Goal: Information Seeking & Learning: Learn about a topic

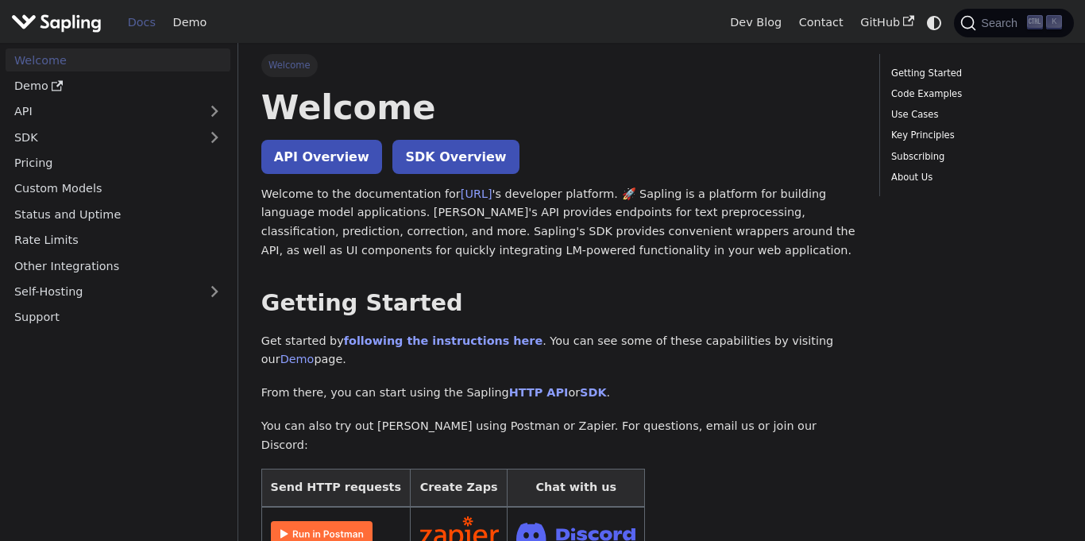
click at [403, 217] on p "Welcome to the documentation for [URL] 's developer platform. 🚀 Sapling is a pl…" at bounding box center [558, 222] width 595 height 75
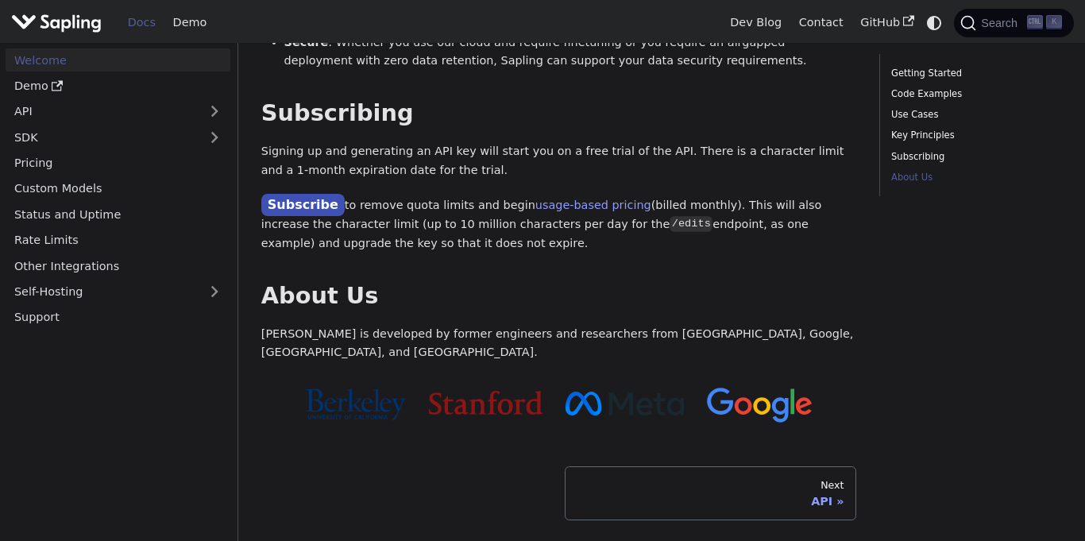
scroll to position [1426, 0]
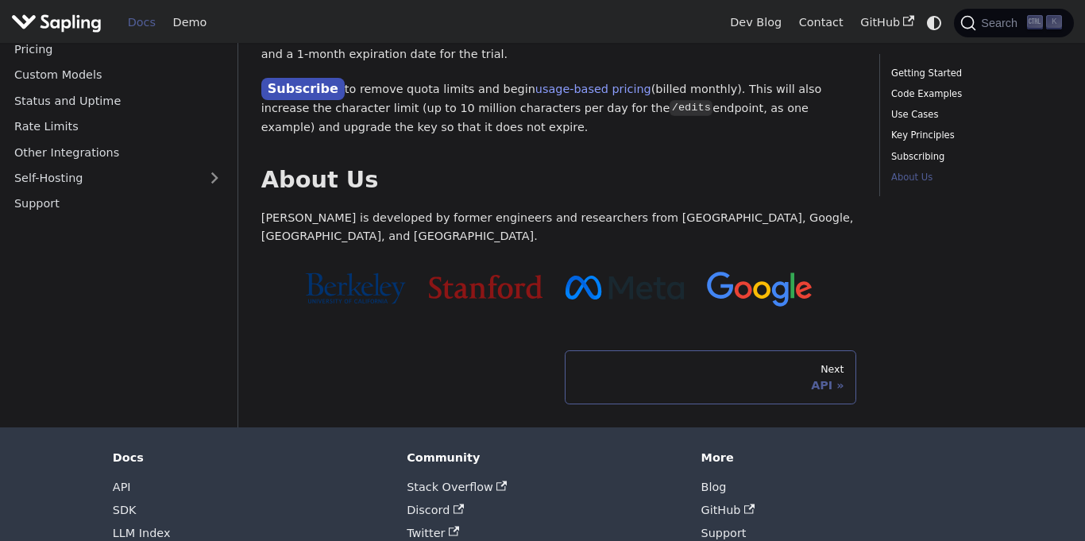
click at [652, 363] on div "Next" at bounding box center [711, 369] width 268 height 13
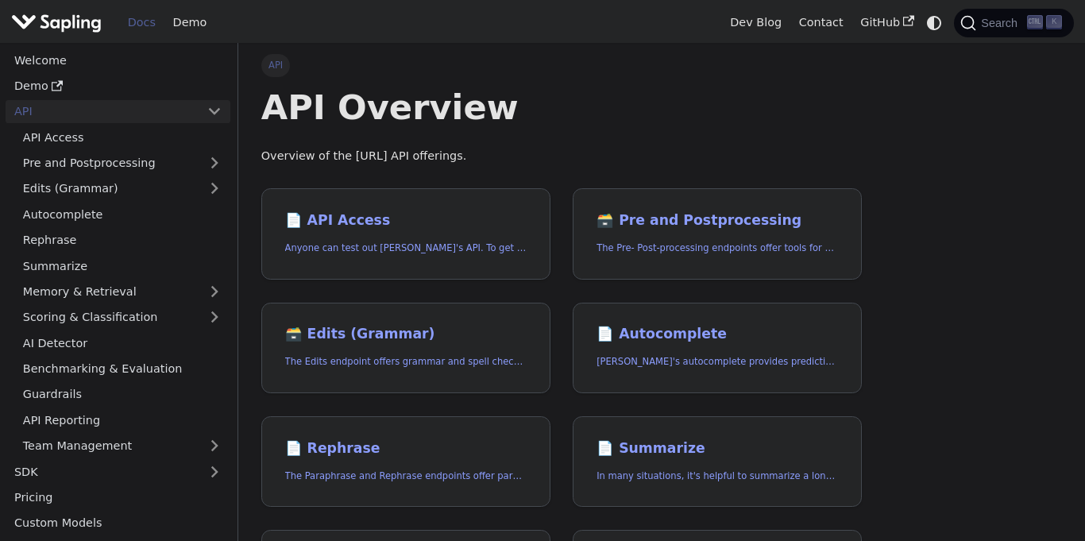
scroll to position [704, 0]
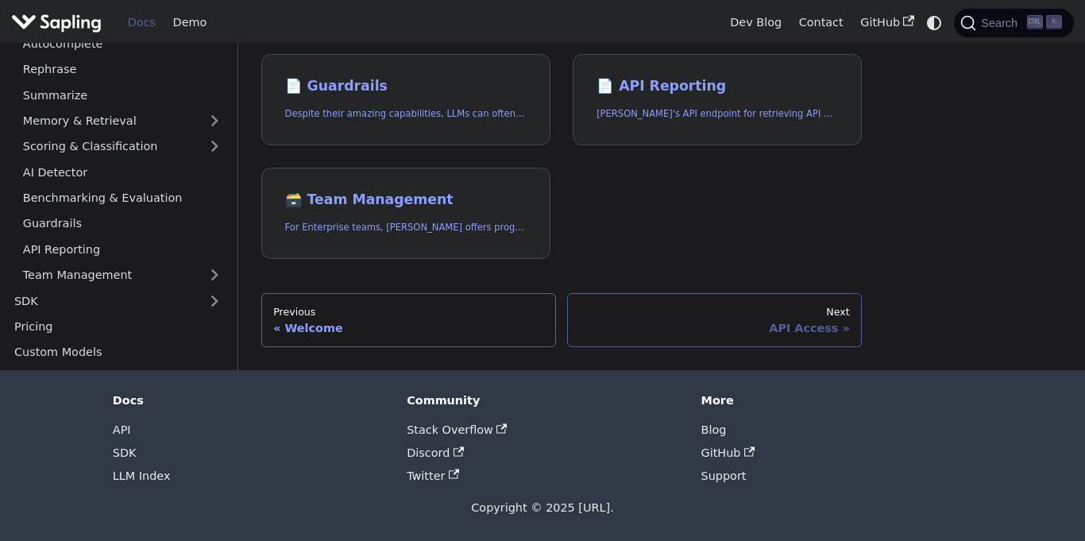
click at [667, 311] on div "Next" at bounding box center [715, 312] width 270 height 13
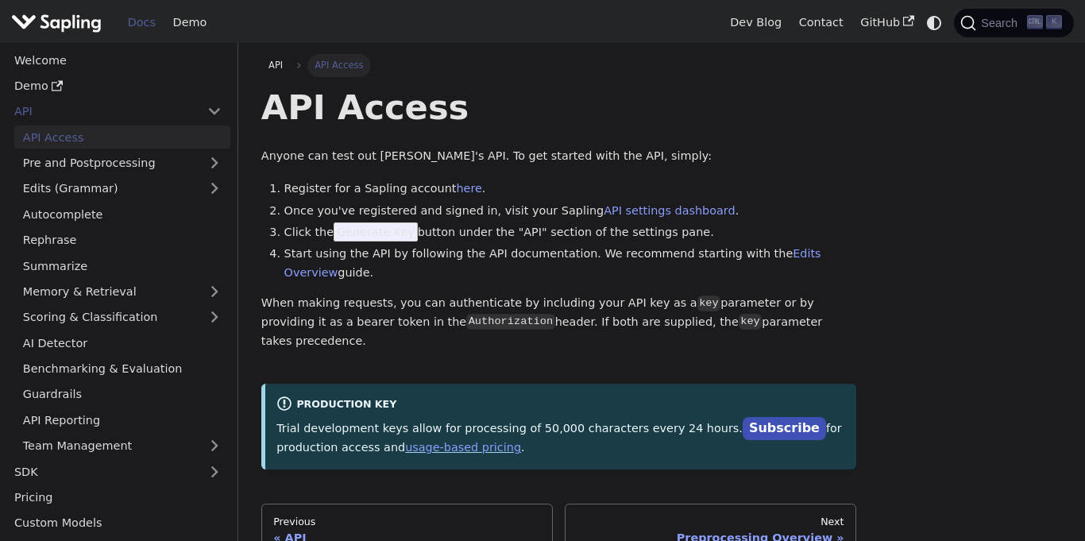
scroll to position [191, 0]
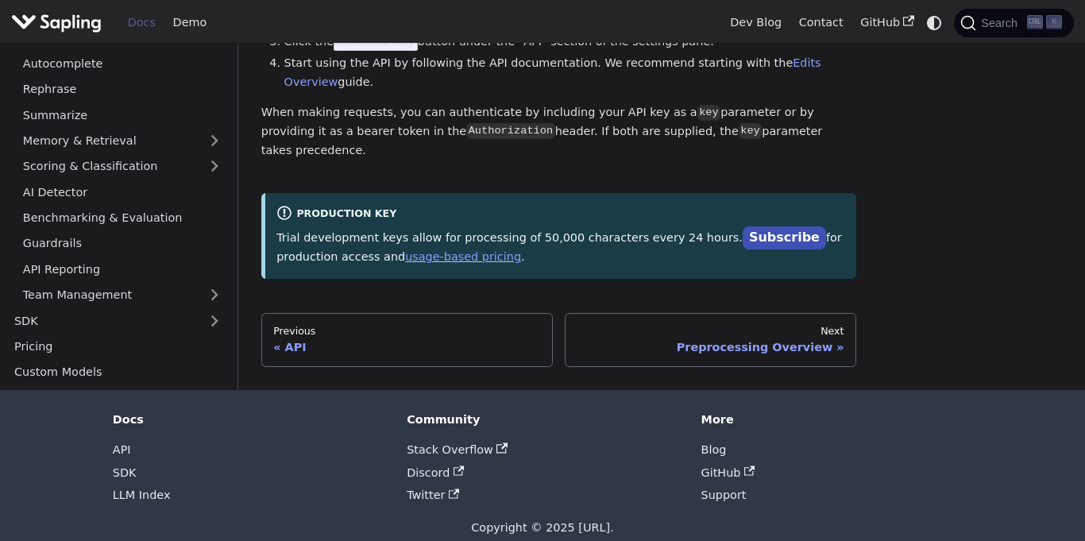
click at [667, 325] on div "Next" at bounding box center [711, 331] width 268 height 13
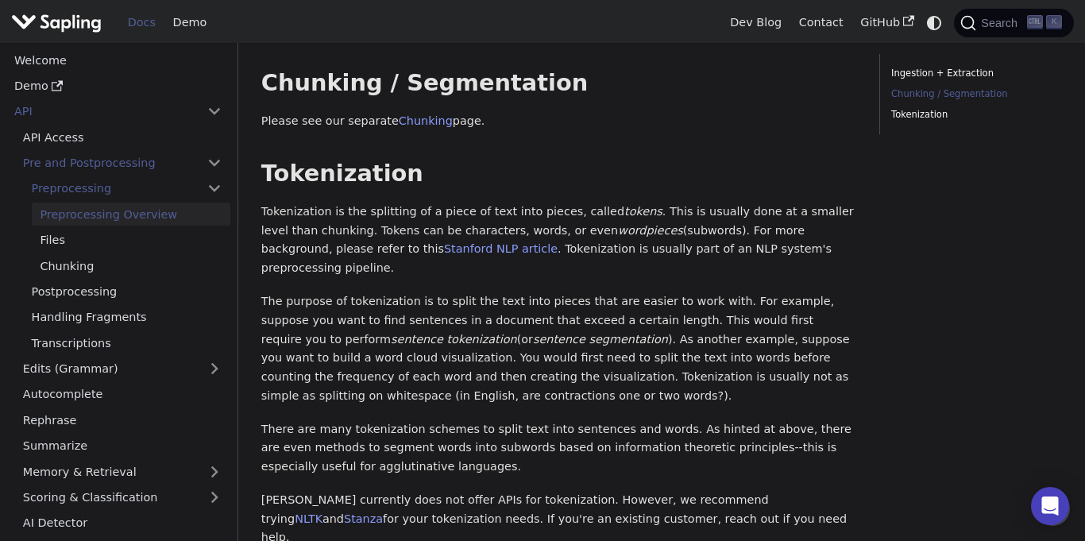
scroll to position [634, 0]
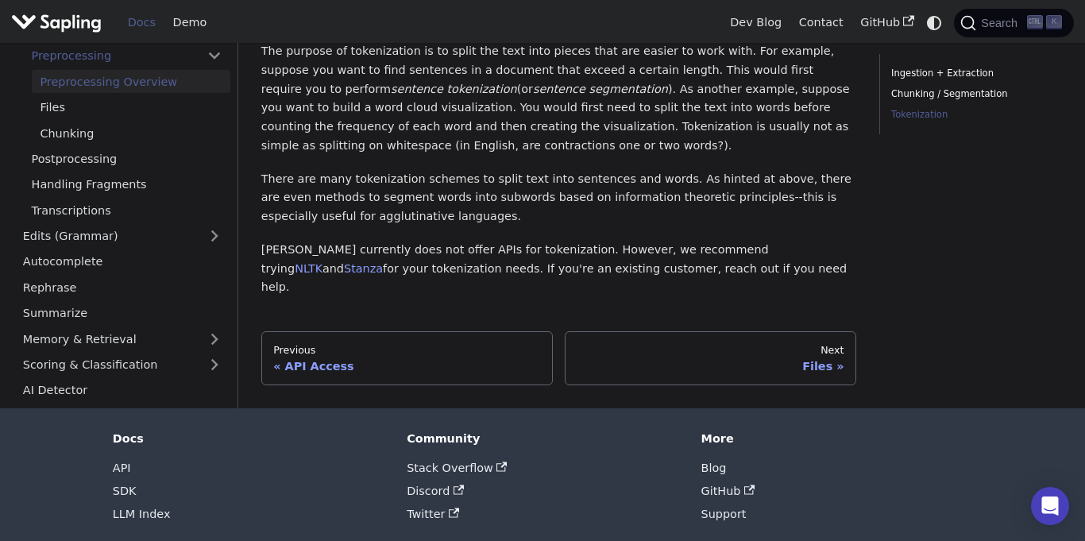
click at [667, 344] on div "Next" at bounding box center [711, 350] width 268 height 13
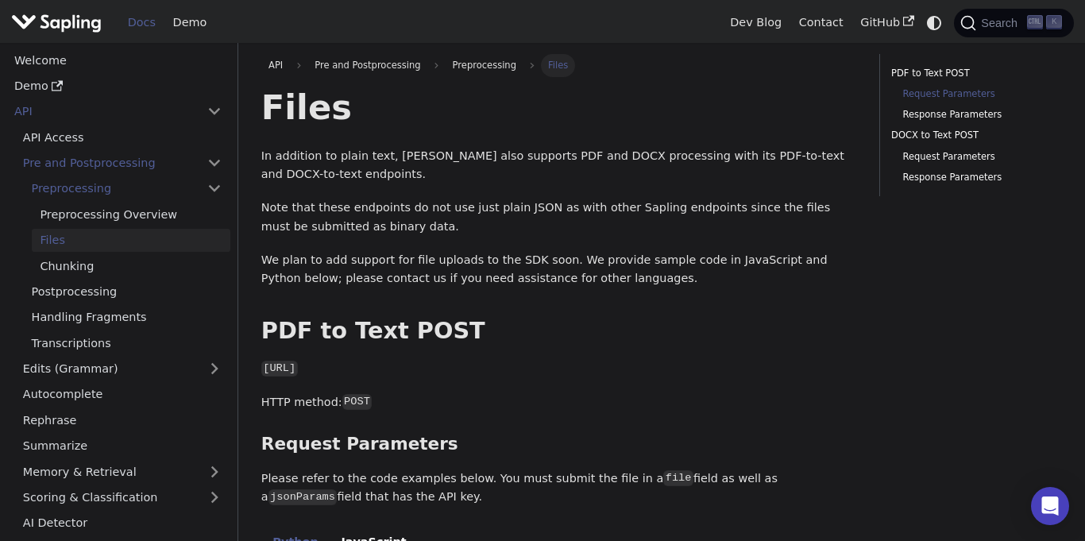
scroll to position [1677, 0]
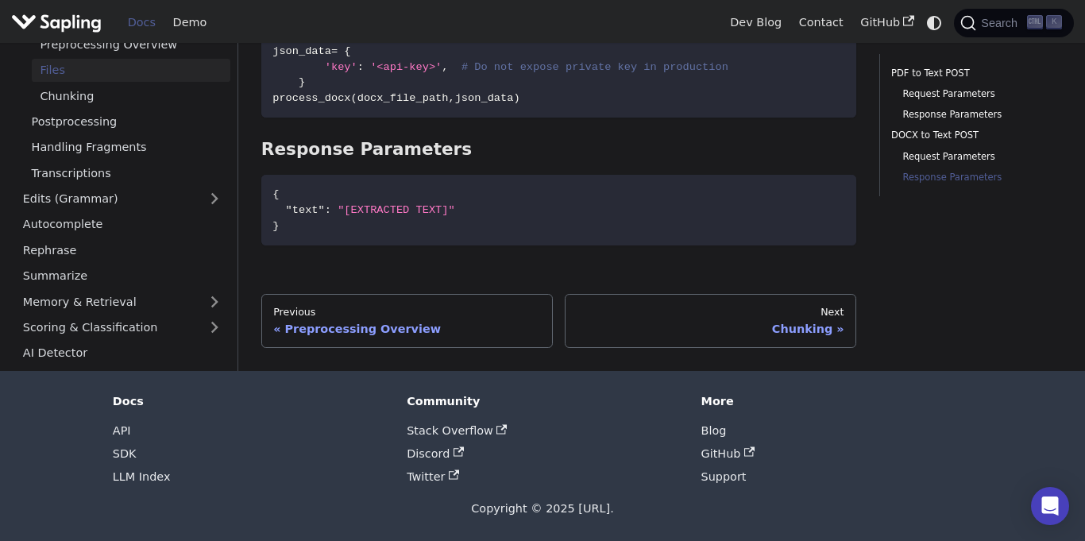
click at [667, 311] on div "Next" at bounding box center [711, 312] width 268 height 13
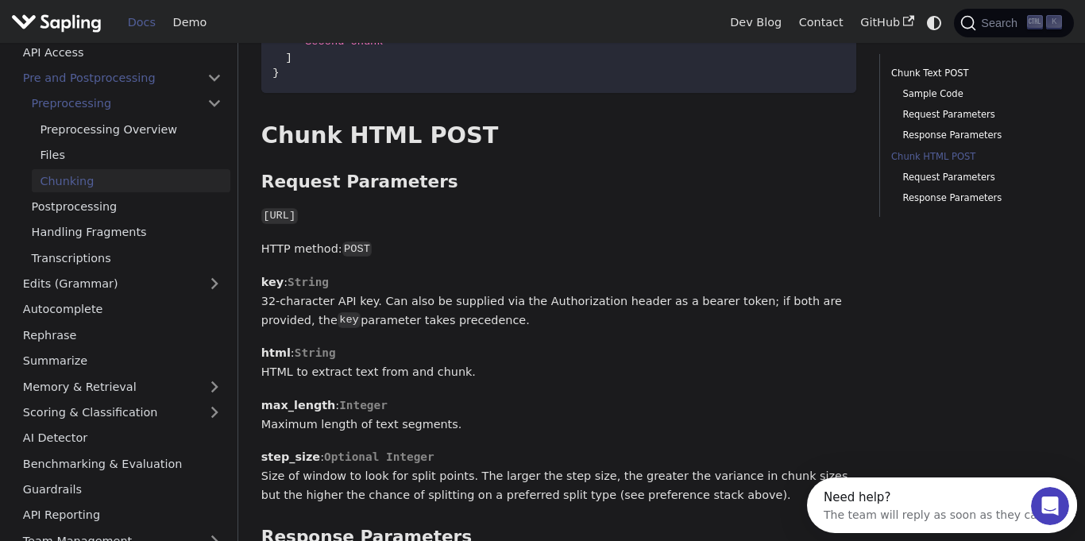
scroll to position [81, 0]
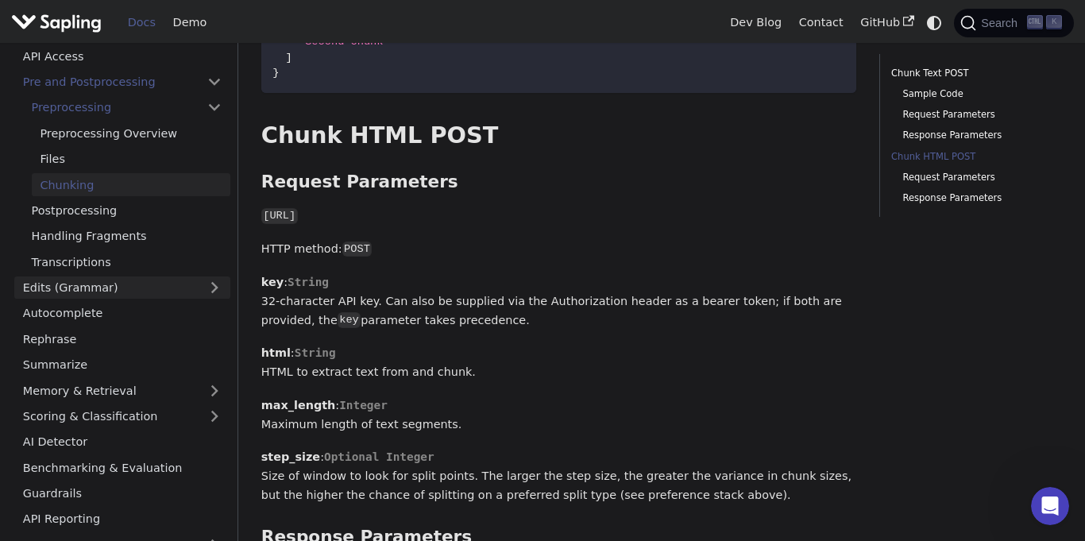
click at [39, 289] on link "Edits (Grammar)" at bounding box center [122, 287] width 216 height 23
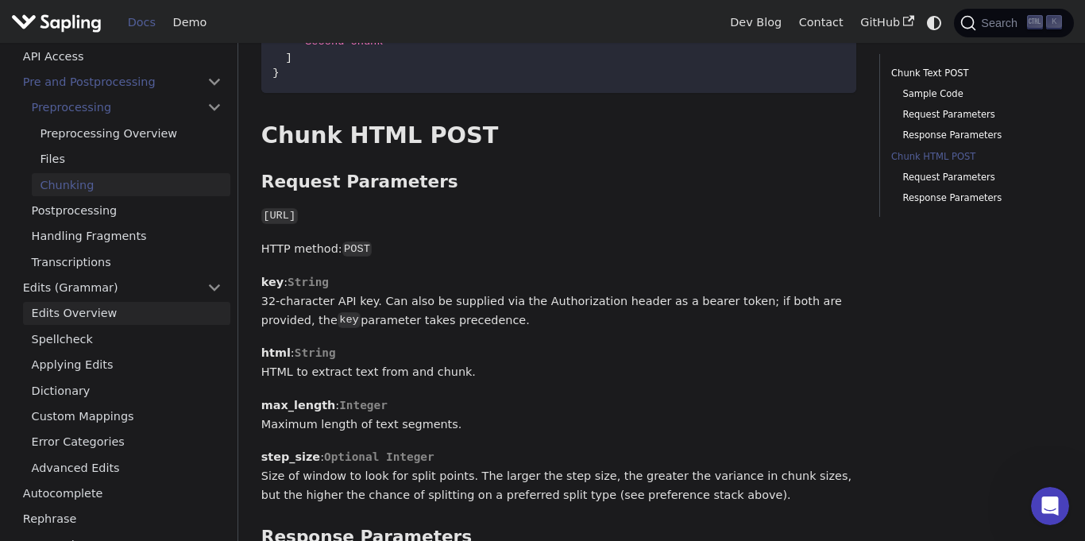
click at [39, 310] on link "Edits Overview" at bounding box center [126, 313] width 207 height 23
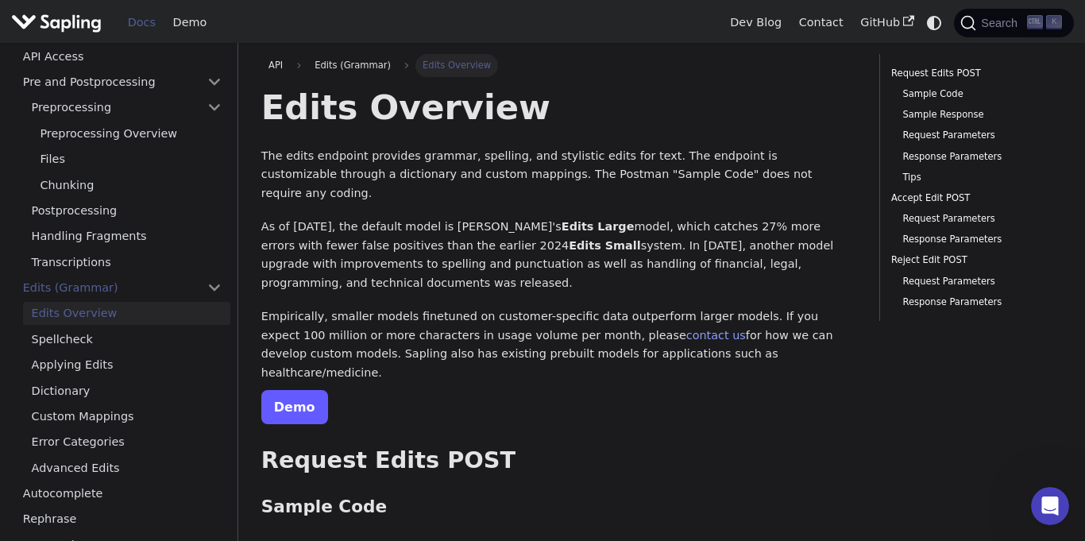
click at [268, 390] on link "Demo" at bounding box center [294, 407] width 67 height 34
